Goal: Transaction & Acquisition: Purchase product/service

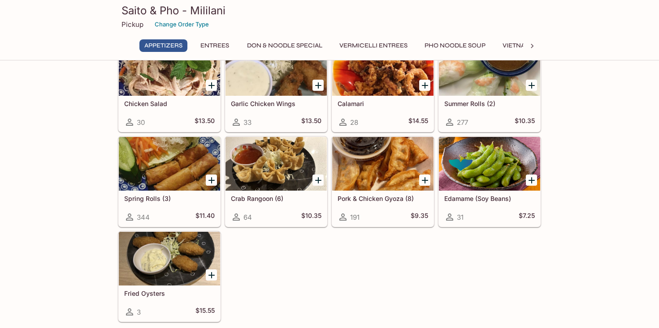
scroll to position [53, 0]
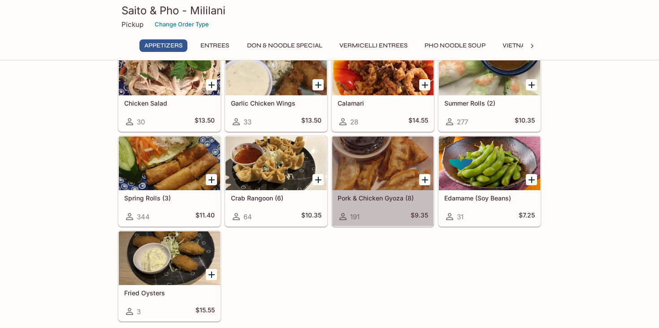
click at [380, 168] on div at bounding box center [382, 164] width 101 height 54
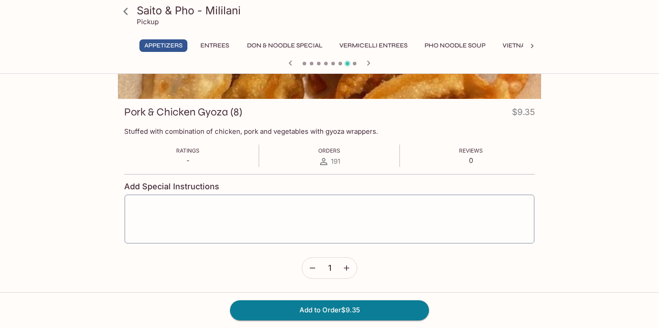
scroll to position [105, 0]
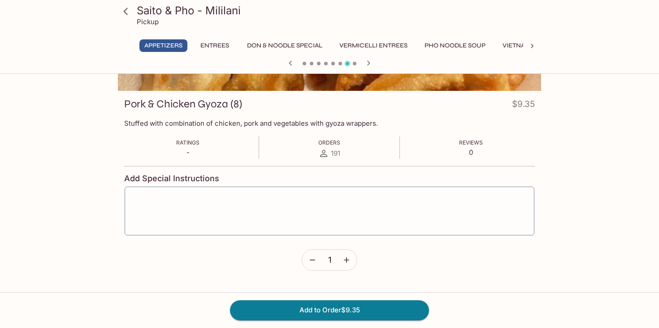
click at [350, 262] on icon "button" at bounding box center [346, 260] width 9 height 9
click at [392, 263] on form "Add Special Instructions x ​ 4" at bounding box center [329, 218] width 410 height 105
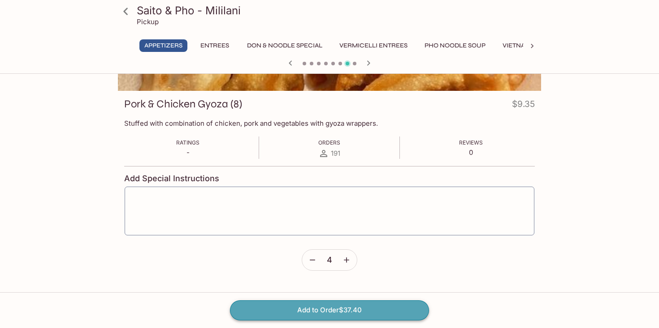
click at [357, 317] on button "Add to Order $37.40" at bounding box center [329, 311] width 199 height 20
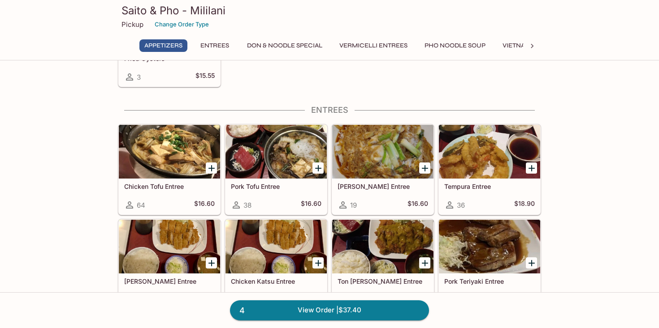
scroll to position [289, 0]
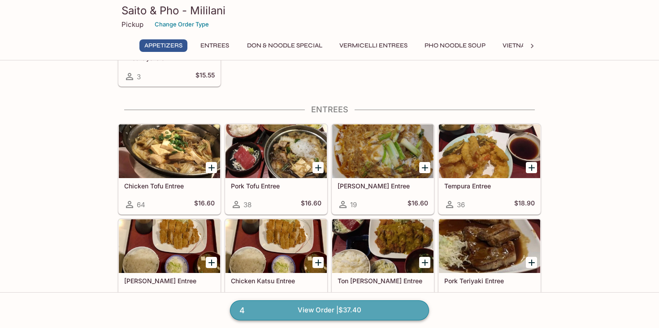
click at [360, 308] on link "4 View Order | $37.40" at bounding box center [329, 311] width 199 height 20
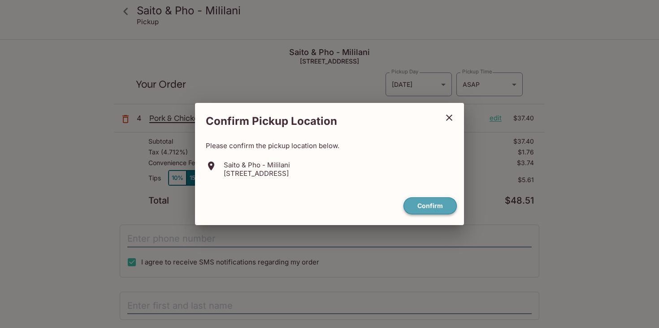
click at [437, 208] on button "Confirm" at bounding box center [429, 206] width 53 height 17
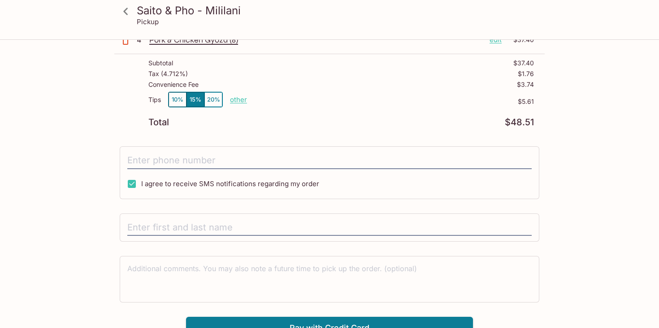
scroll to position [90, 0]
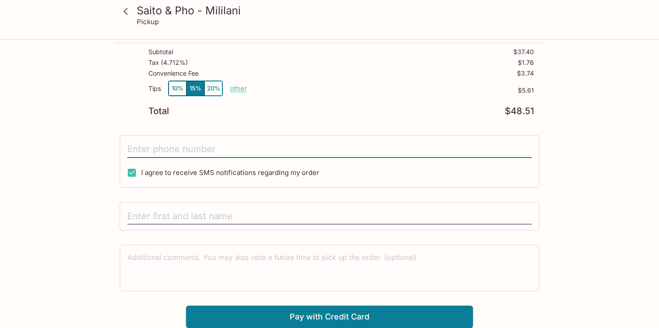
click at [391, 143] on input "tel" at bounding box center [329, 149] width 404 height 17
type input "[PHONE_NUMBER]"
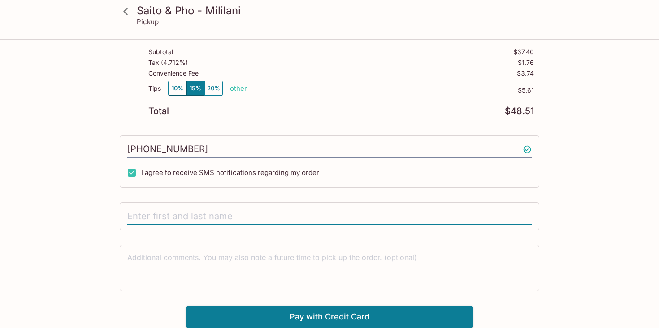
click at [198, 218] on input "text" at bounding box center [329, 216] width 404 height 17
type input "[PERSON_NAME]"
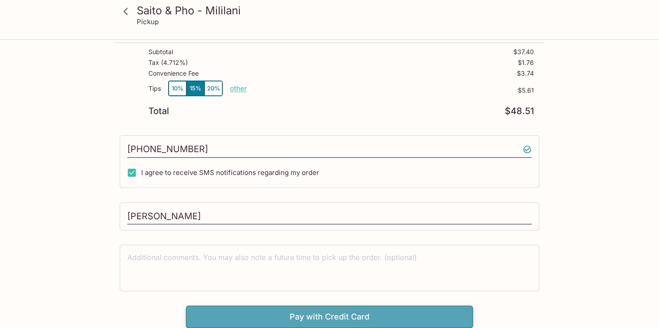
click at [208, 311] on button "Pay with Credit Card" at bounding box center [329, 317] width 287 height 22
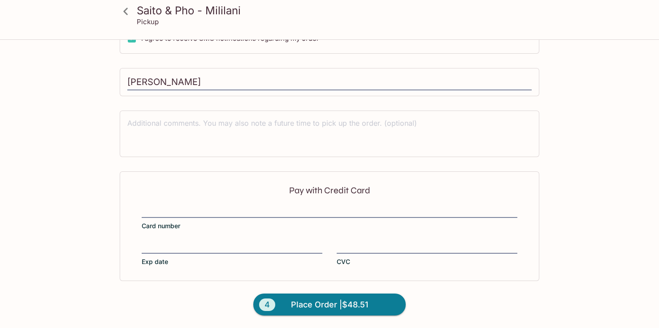
scroll to position [224, 0]
click at [213, 207] on iframe at bounding box center [329, 212] width 375 height 10
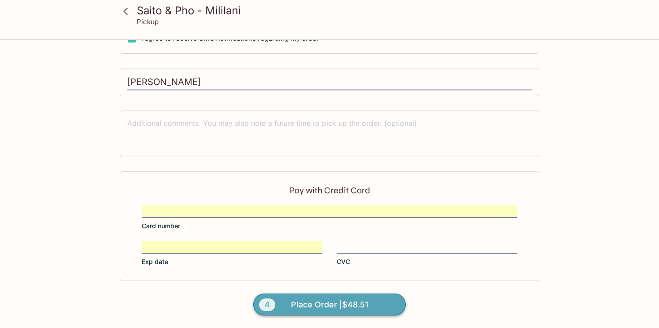
click at [324, 304] on span "Place Order | $48.51" at bounding box center [329, 305] width 77 height 14
